Goal: Task Accomplishment & Management: Manage account settings

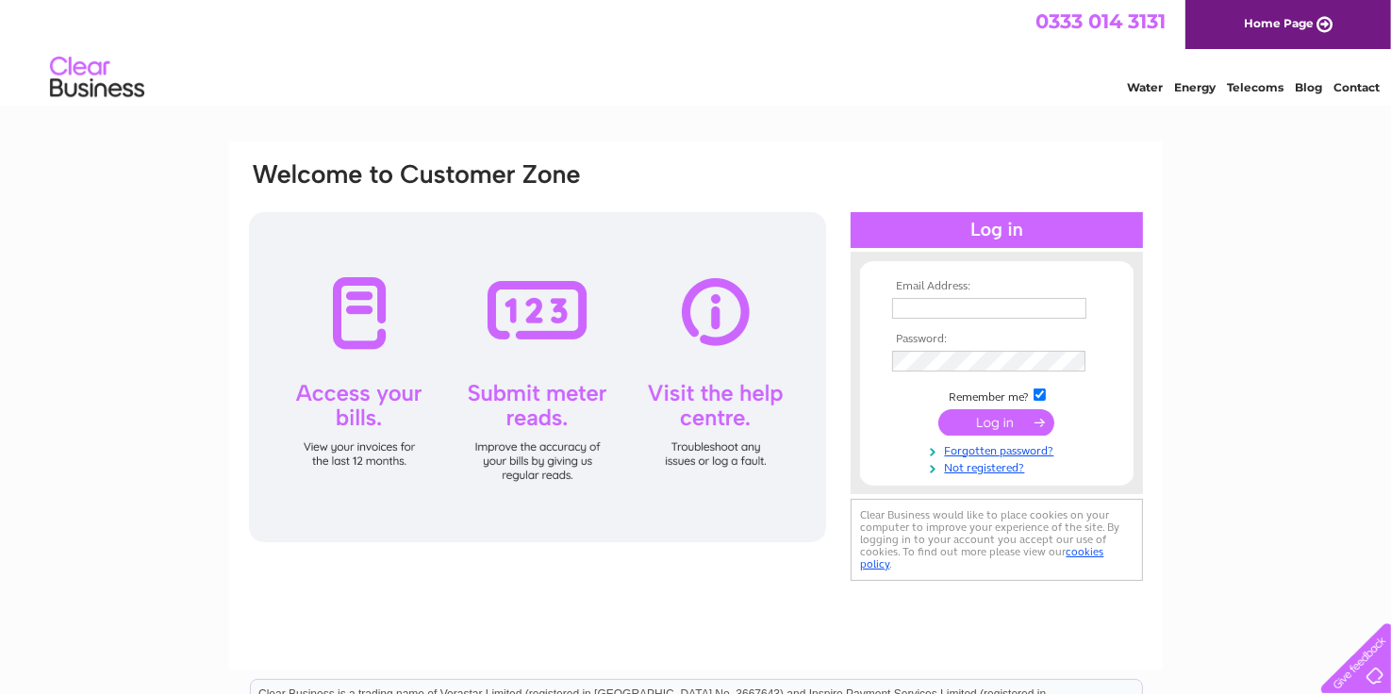
click at [964, 294] on td at bounding box center [996, 308] width 219 height 30
click at [969, 311] on input "text" at bounding box center [990, 309] width 196 height 23
click at [1018, 311] on input "gr" at bounding box center [990, 309] width 196 height 23
click at [986, 308] on input "gr" at bounding box center [990, 309] width 196 height 23
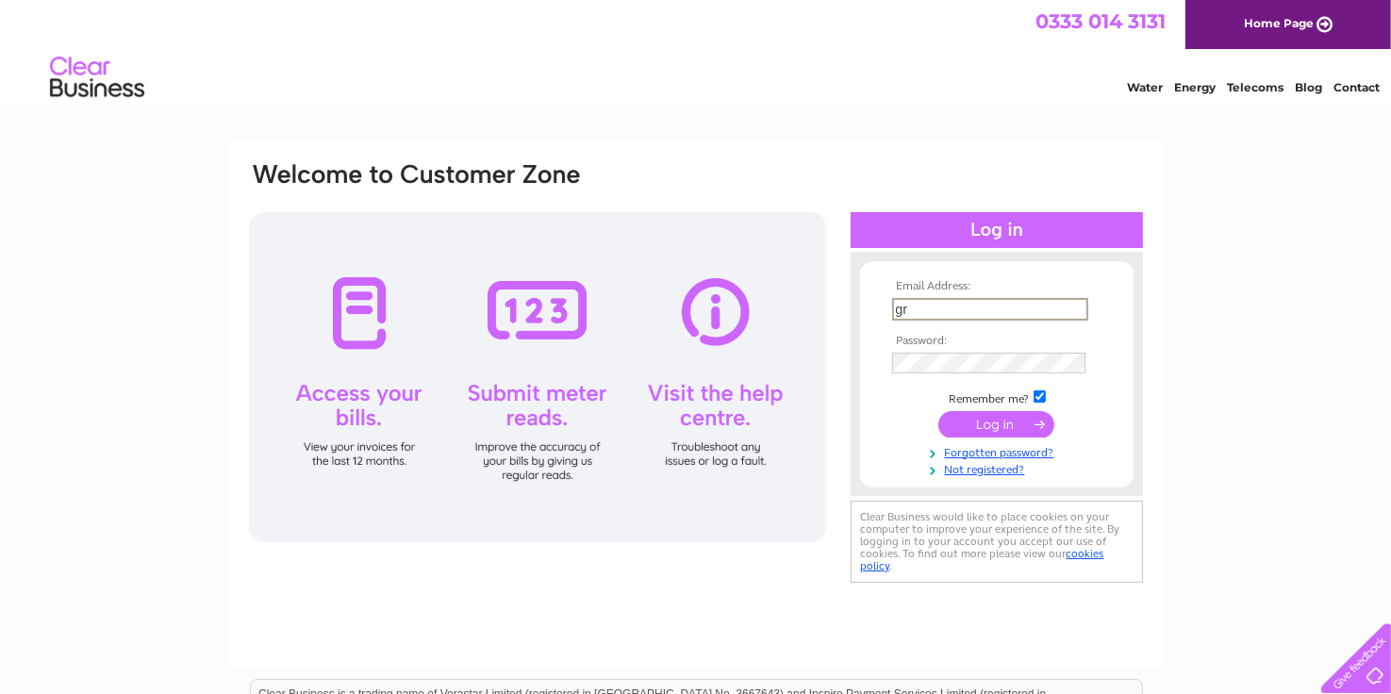
click at [986, 308] on input "gr" at bounding box center [990, 309] width 196 height 23
type input "[EMAIL_ADDRESS][DOMAIN_NAME]"
click at [981, 374] on td at bounding box center [996, 361] width 219 height 30
click at [1013, 419] on input "submit" at bounding box center [996, 422] width 116 height 26
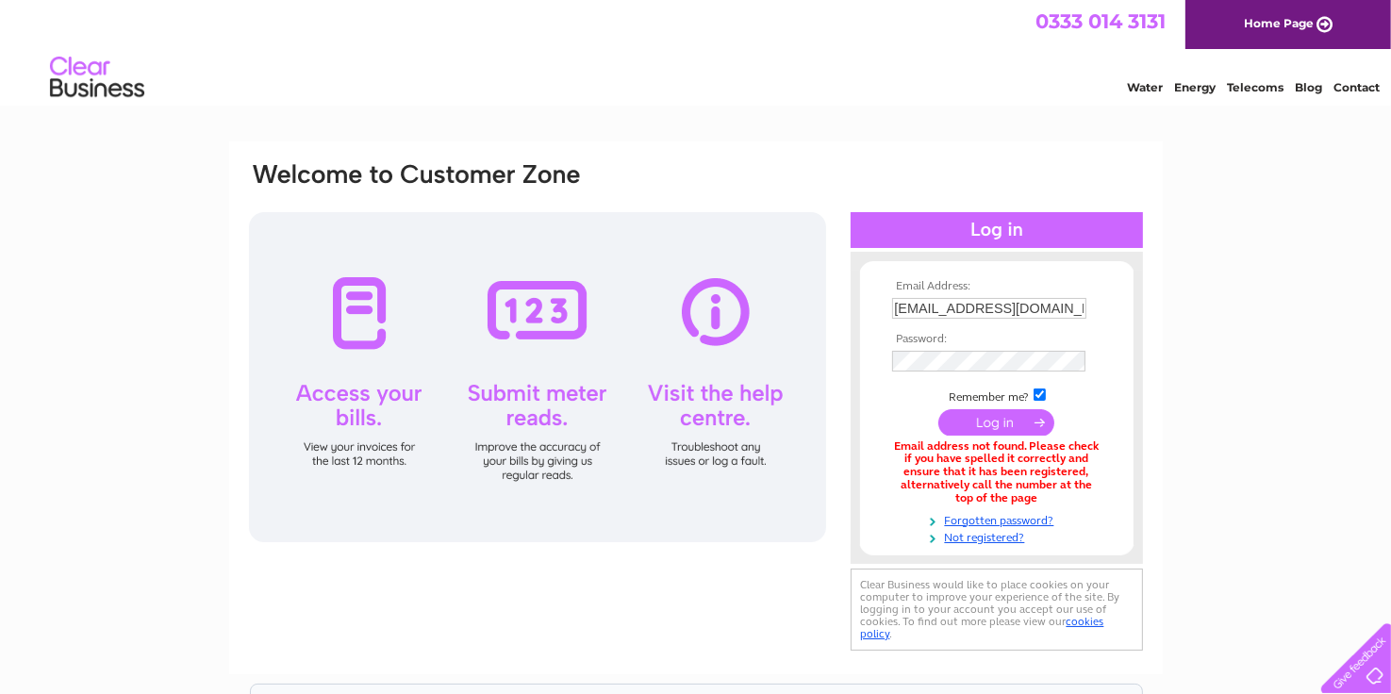
click at [1256, 82] on link "Telecoms" at bounding box center [1255, 87] width 57 height 14
